Goal: Check status: Check status

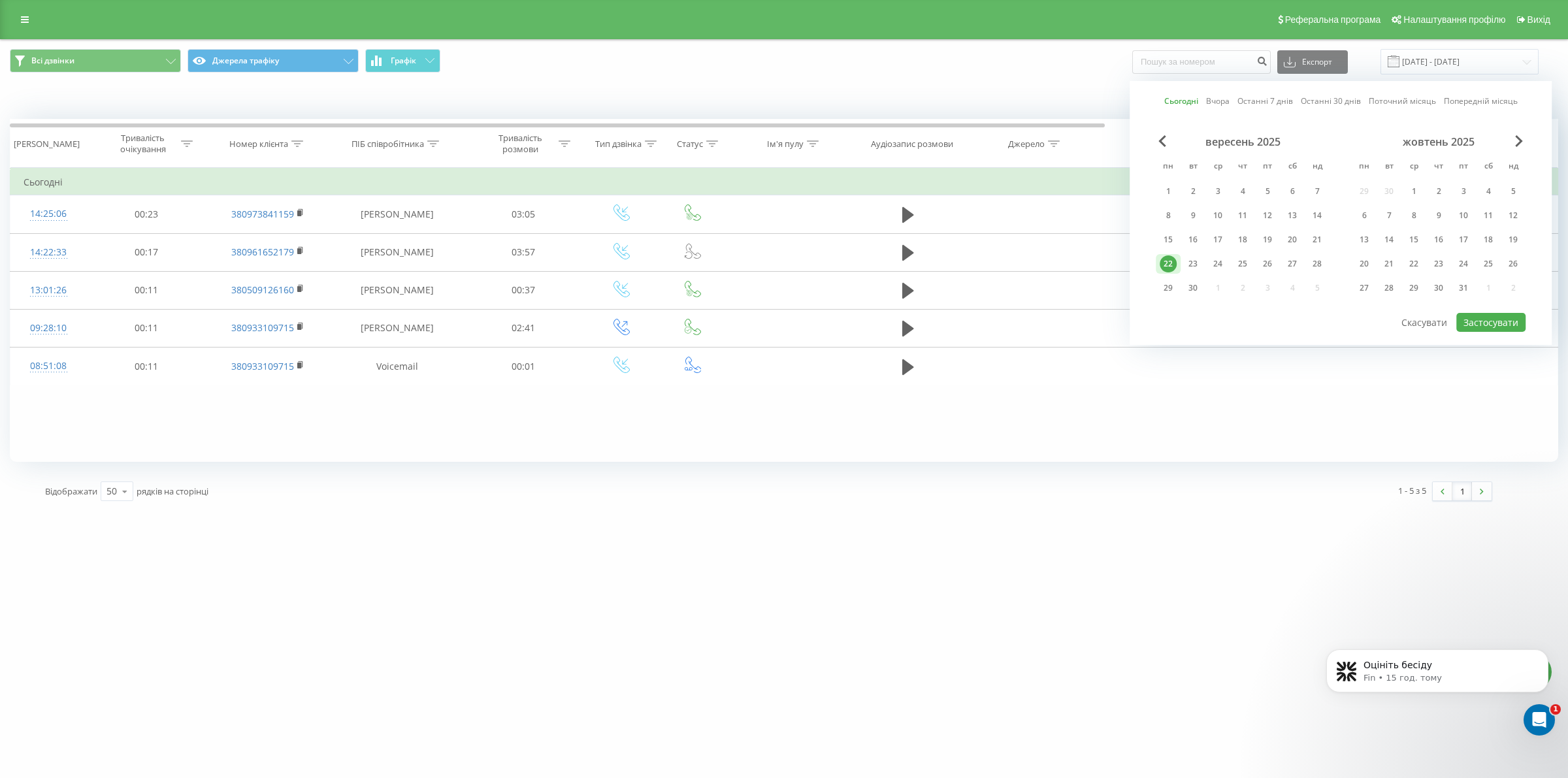
click at [1187, 261] on div "23" at bounding box center [1193, 263] width 17 height 17
click at [1480, 317] on button "Застосувати" at bounding box center [1491, 322] width 69 height 19
type input "[DATE] - [DATE]"
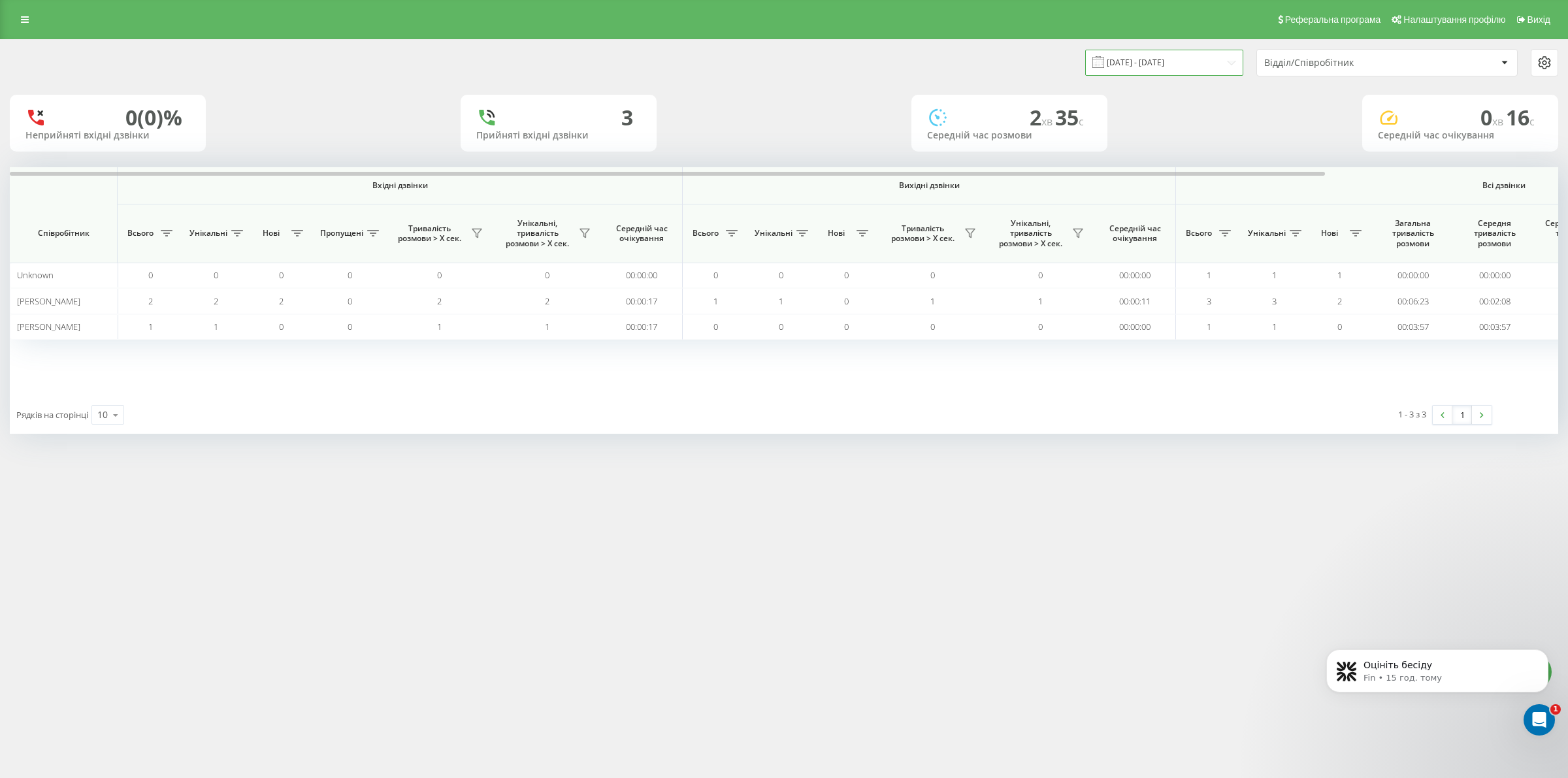
click at [1118, 55] on input "[DATE] - [DATE]" at bounding box center [1164, 62] width 158 height 25
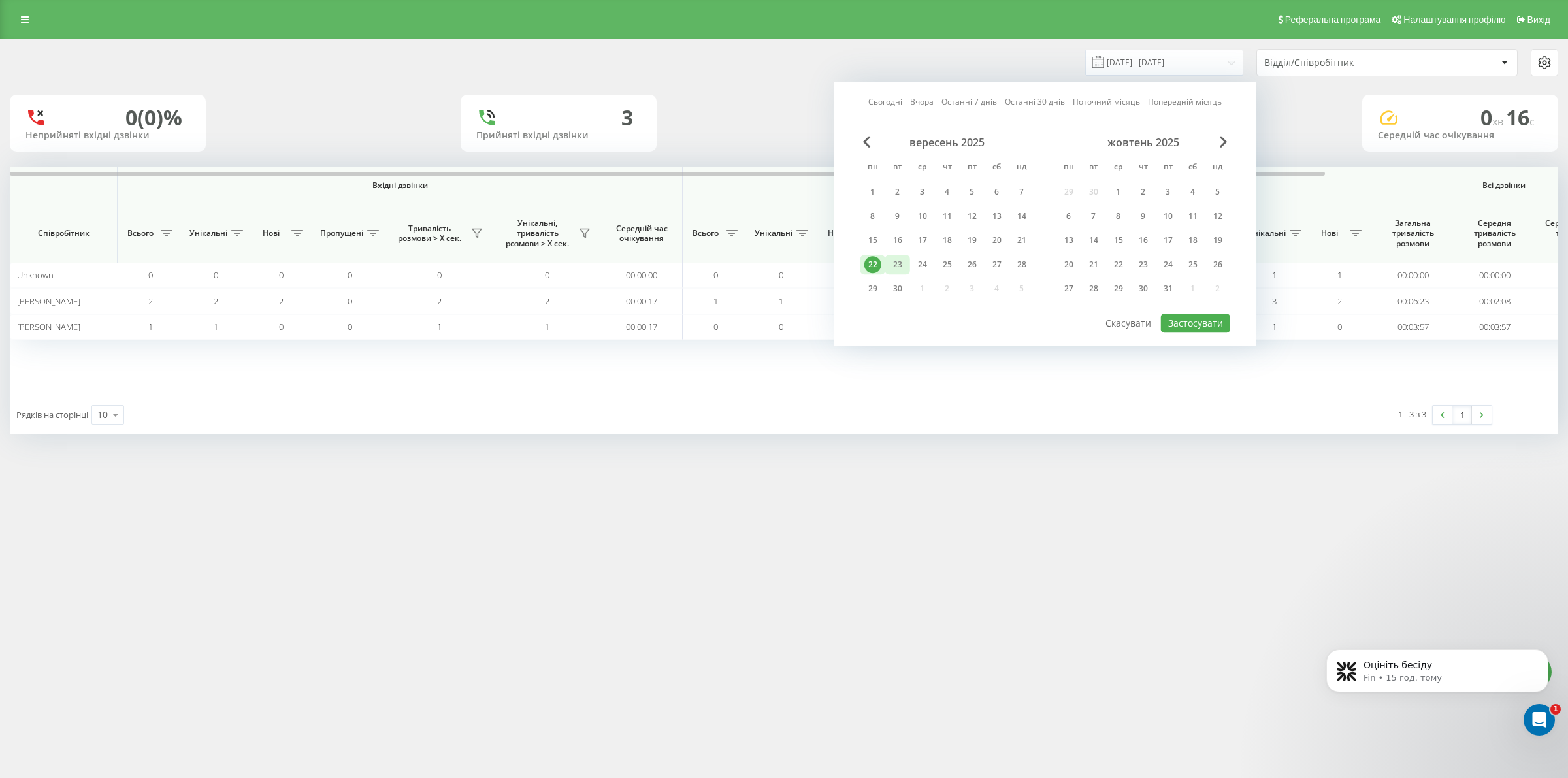
click at [896, 254] on div "23" at bounding box center [898, 264] width 25 height 20
click at [1206, 319] on button "Застосувати" at bounding box center [1196, 323] width 69 height 19
type input "[DATE] - [DATE]"
